Goal: Check status: Check status

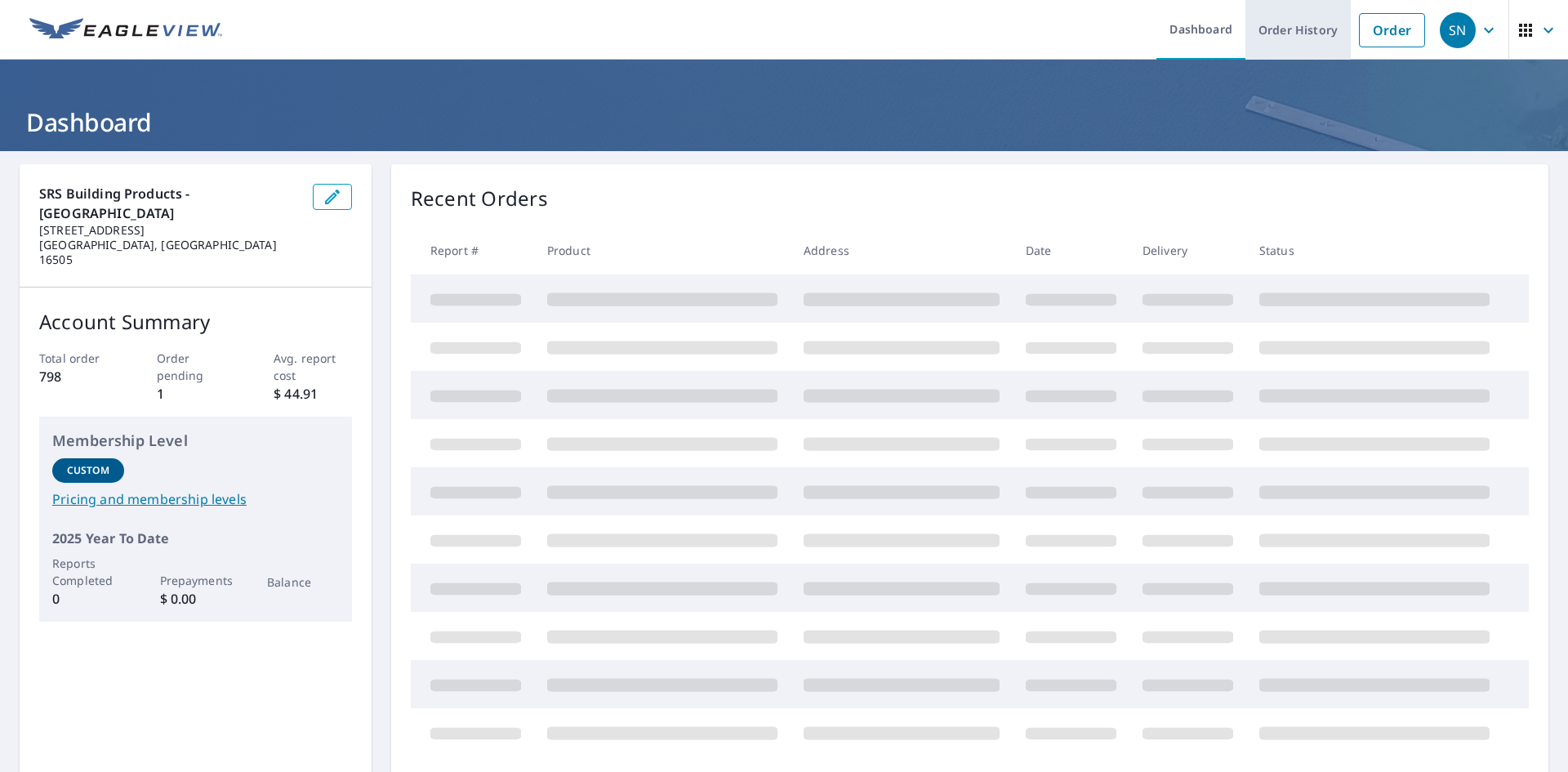
click at [1274, 38] on link "Order History" at bounding box center [1298, 29] width 105 height 59
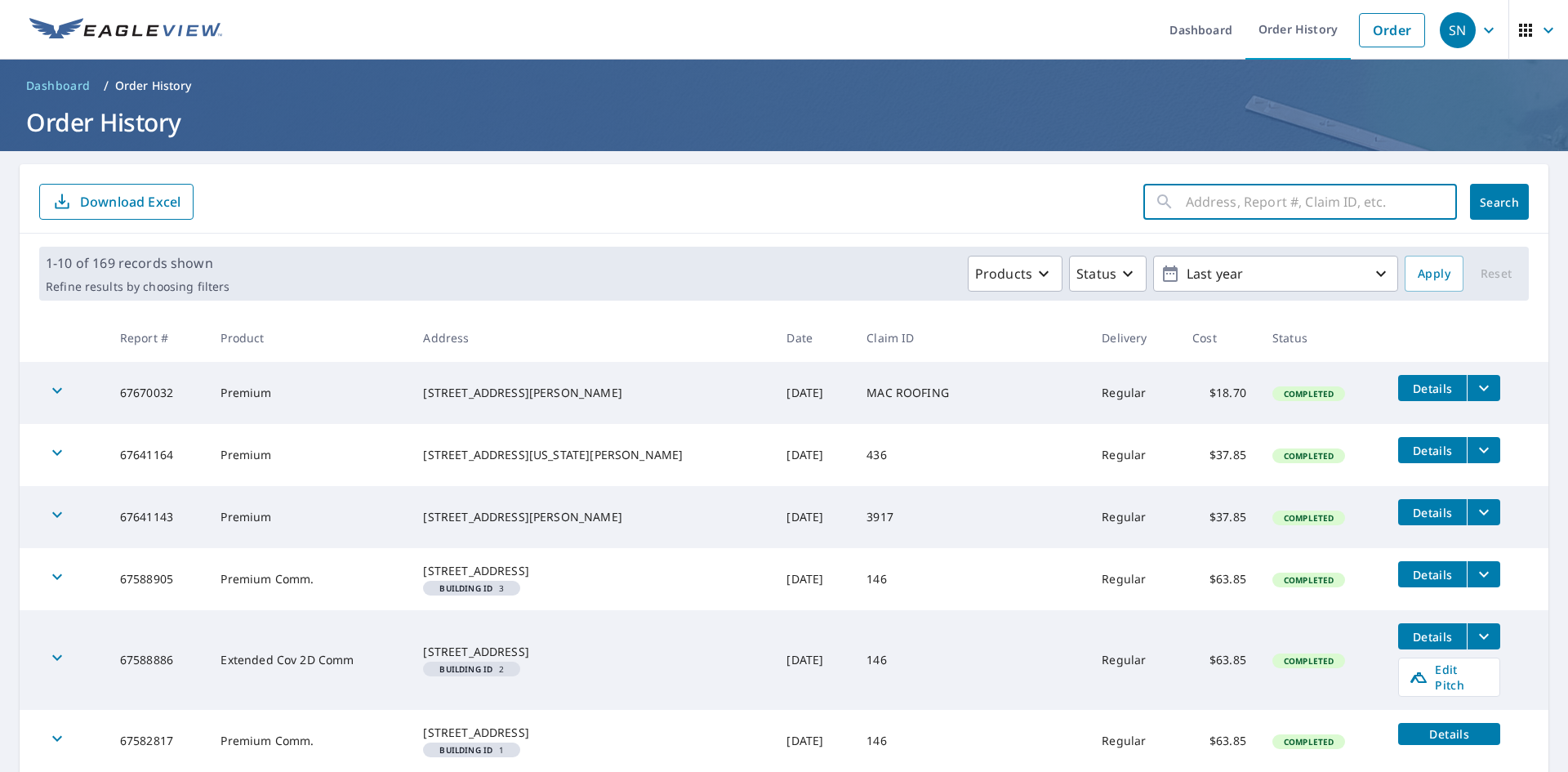
click at [1211, 200] on input "text" at bounding box center [1321, 201] width 271 height 46
type input "8359"
click button "Search" at bounding box center [1499, 201] width 59 height 36
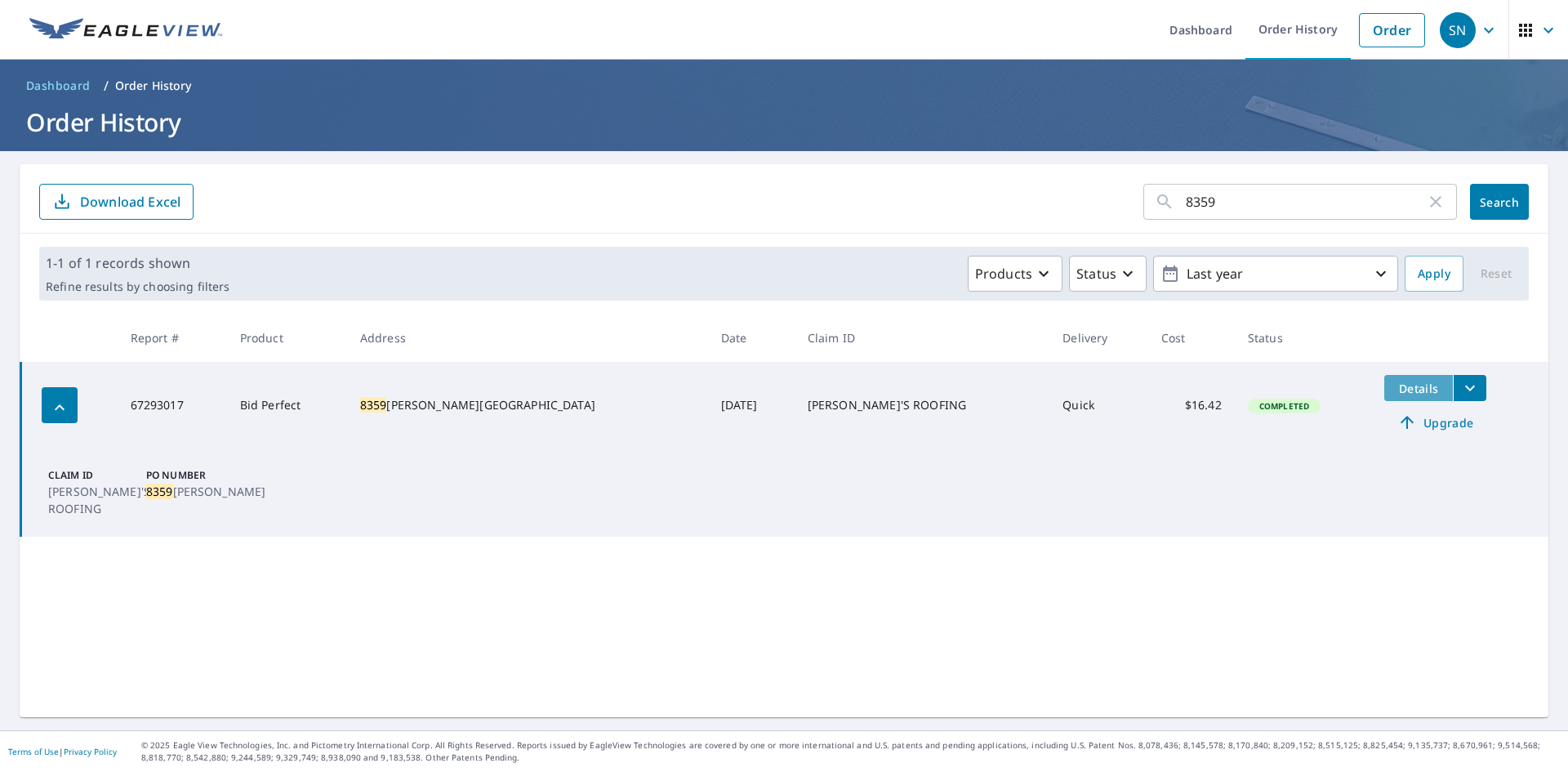
click at [1394, 384] on span "Details" at bounding box center [1418, 388] width 49 height 16
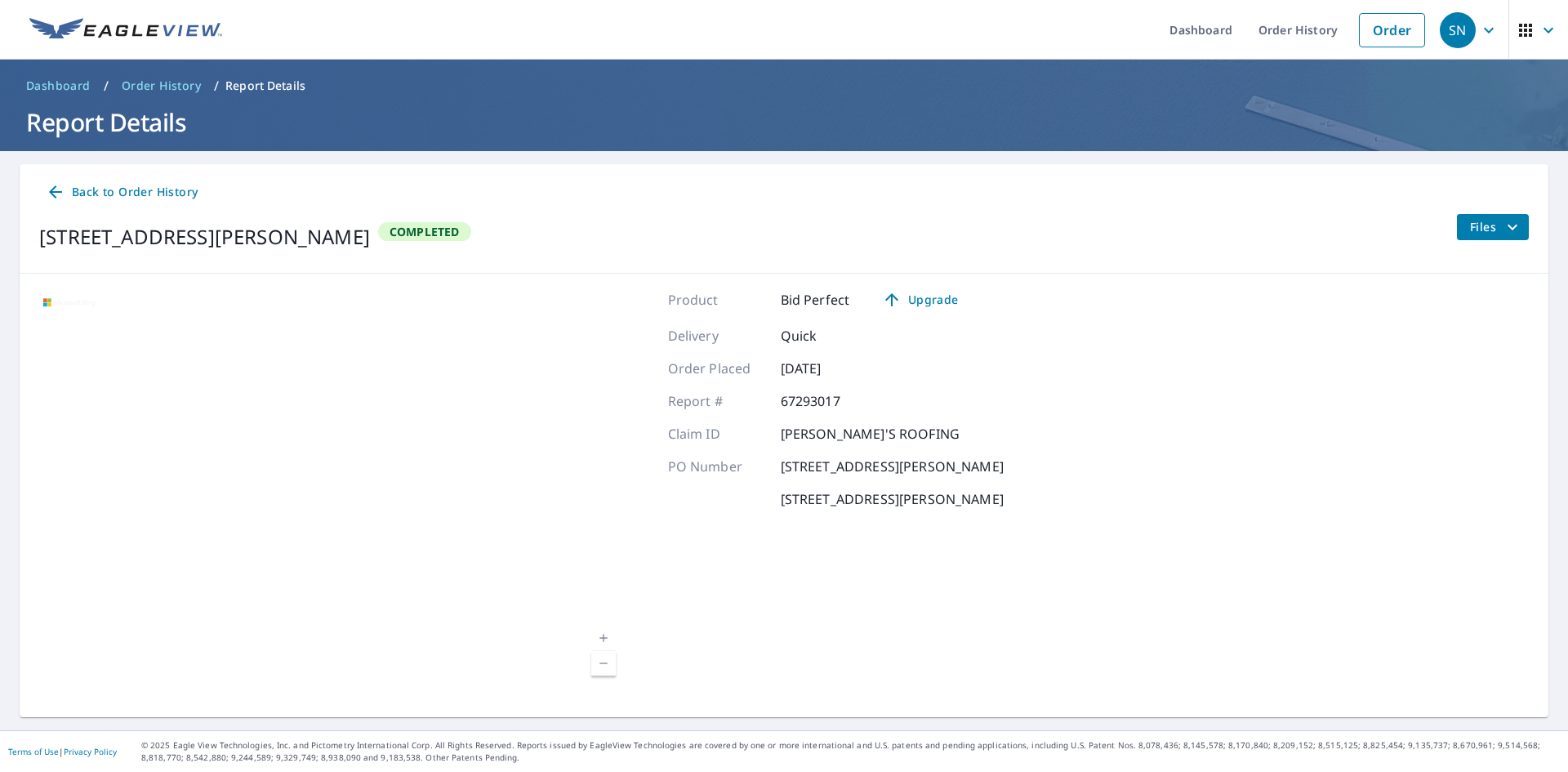
click at [1512, 222] on button "Files" at bounding box center [1493, 226] width 73 height 26
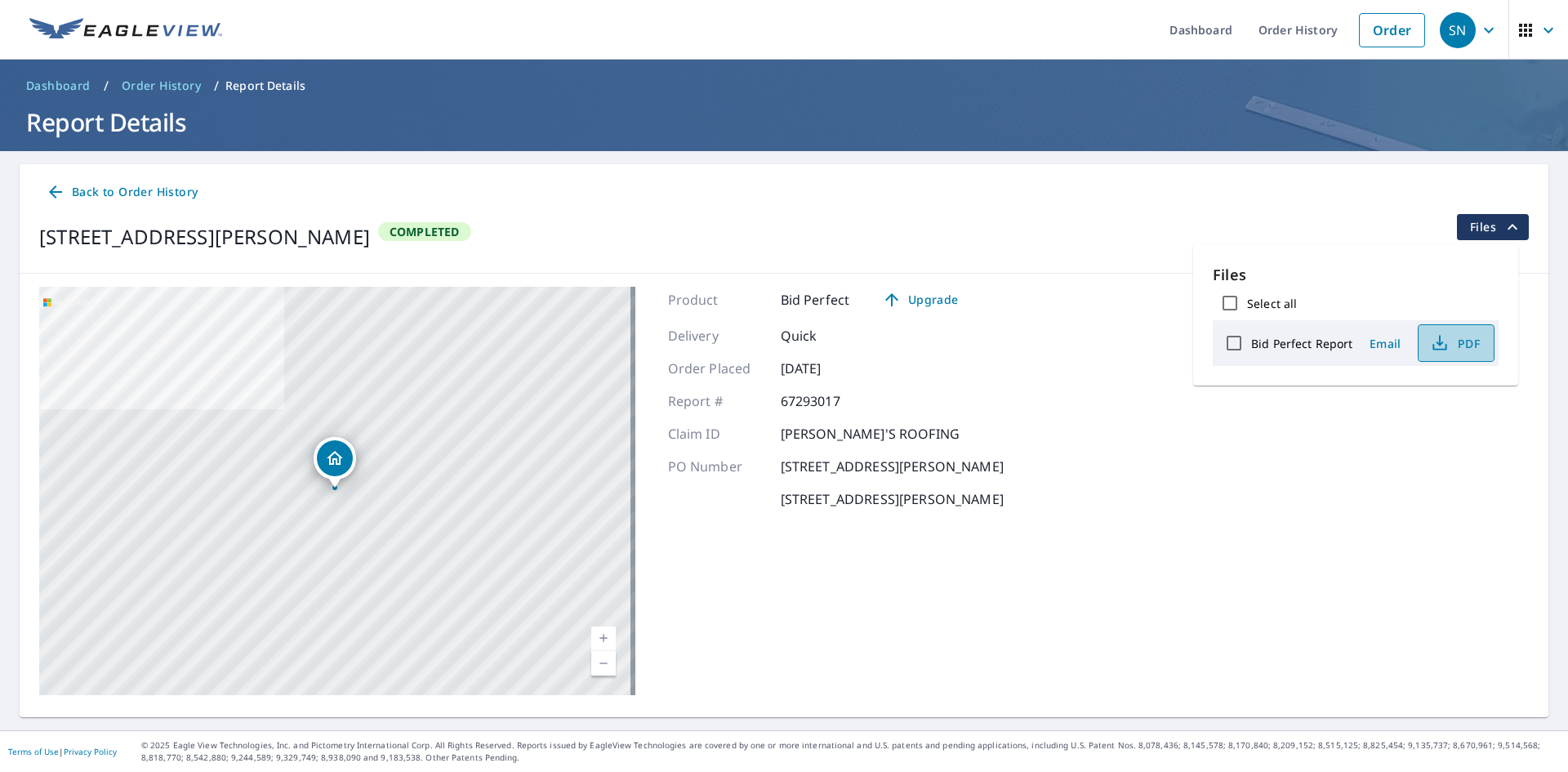
click at [1455, 343] on span "PDF" at bounding box center [1454, 343] width 53 height 19
